Goal: Use online tool/utility: Utilize a website feature to perform a specific function

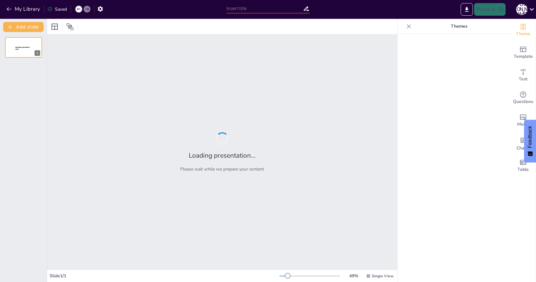
type input "Imported IMPACTO CLINICO EXPO PROV (1).pptx"
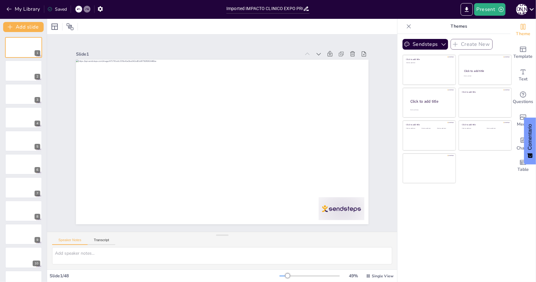
click at [466, 240] on div "Sendsteps Create New Click to add title Click to add text Click to add title Cl…" at bounding box center [454, 158] width 113 height 248
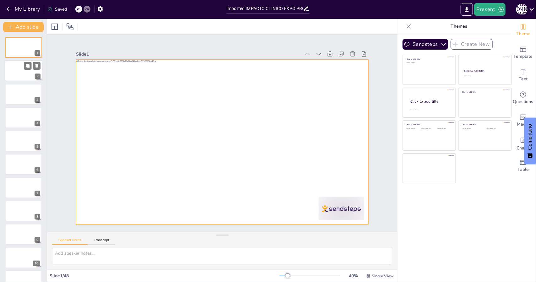
click at [30, 71] on div at bounding box center [24, 70] width 38 height 21
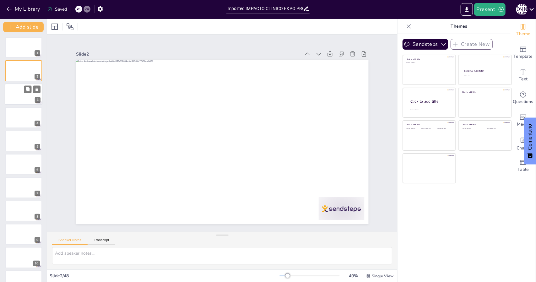
click at [28, 96] on div at bounding box center [24, 94] width 38 height 21
click at [30, 119] on div at bounding box center [24, 117] width 38 height 21
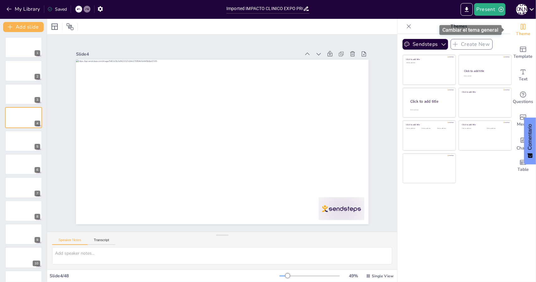
click at [522, 29] on icon "Change the overall theme" at bounding box center [524, 27] width 8 height 8
click at [458, 27] on p "Themes" at bounding box center [459, 26] width 90 height 15
click at [457, 28] on p "Themes" at bounding box center [459, 26] width 90 height 15
click at [421, 43] on button "Sendsteps" at bounding box center [426, 44] width 46 height 11
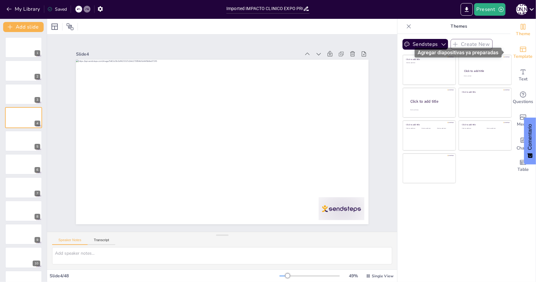
click at [520, 51] on icon "Add ready made slides" at bounding box center [524, 50] width 8 height 8
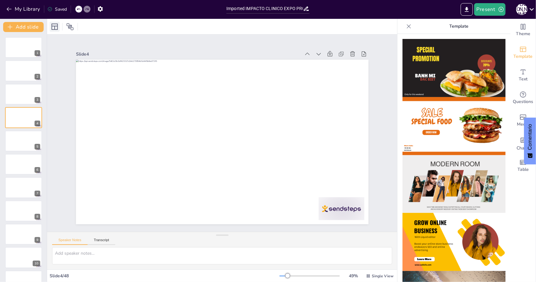
click at [56, 25] on icon at bounding box center [55, 27] width 6 height 6
drag, startPoint x: 505, startPoint y: 104, endPoint x: 499, endPoint y: 142, distance: 38.8
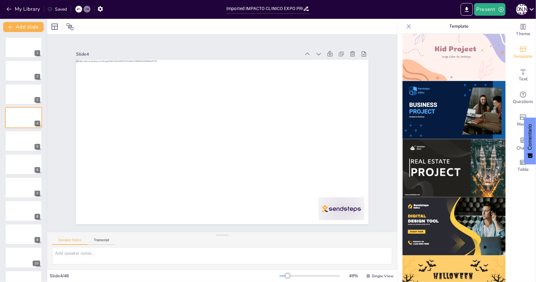
scroll to position [462, 0]
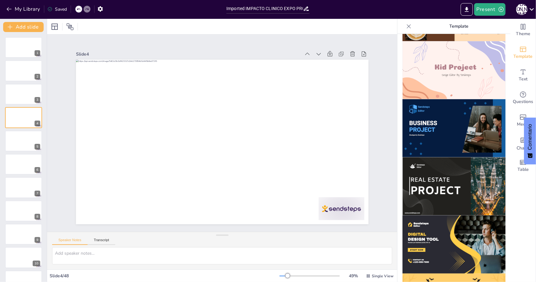
click at [437, 112] on img at bounding box center [454, 128] width 103 height 58
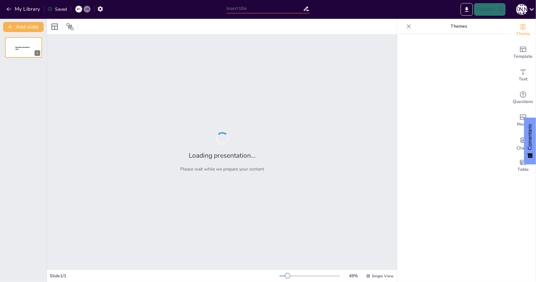
type input "Imported IMPACTO CLINICO EXPO PROV (1).pptx"
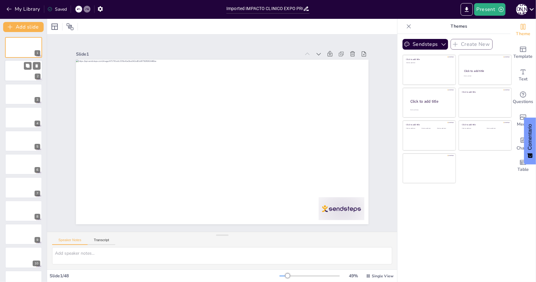
click at [26, 77] on div at bounding box center [24, 70] width 38 height 21
click at [437, 47] on button "Sendsteps" at bounding box center [426, 44] width 46 height 11
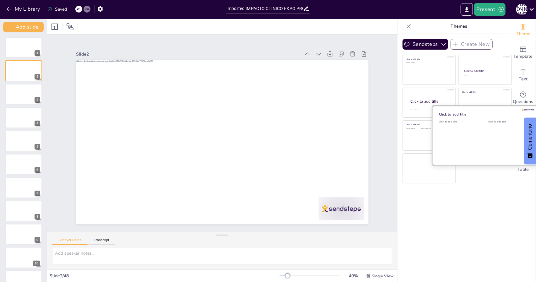
click at [470, 135] on div "Click to add text" at bounding box center [459, 139] width 40 height 39
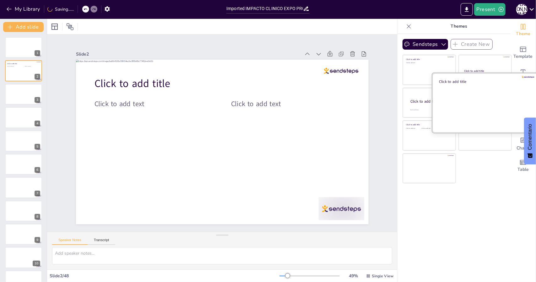
click at [476, 95] on div at bounding box center [486, 102] width 106 height 59
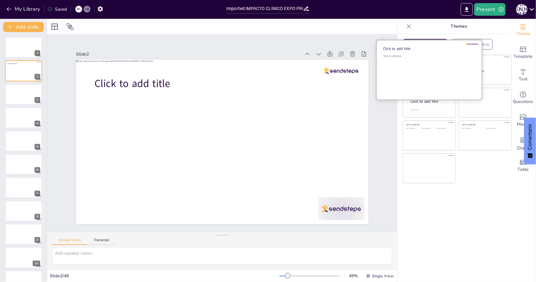
click at [425, 64] on div "Click to add text" at bounding box center [429, 73] width 90 height 39
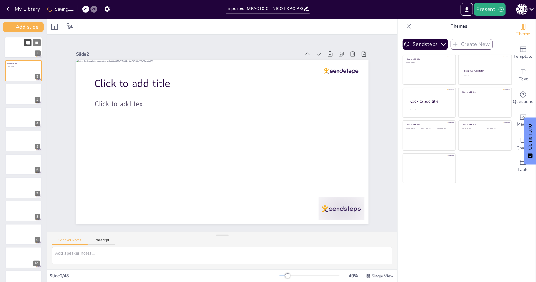
click at [30, 46] on button at bounding box center [28, 43] width 8 height 8
click at [23, 49] on div at bounding box center [24, 47] width 38 height 21
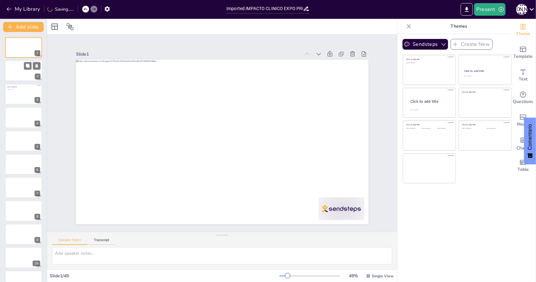
click at [29, 76] on div at bounding box center [24, 70] width 38 height 21
